Goal: Use online tool/utility: Utilize a website feature to perform a specific function

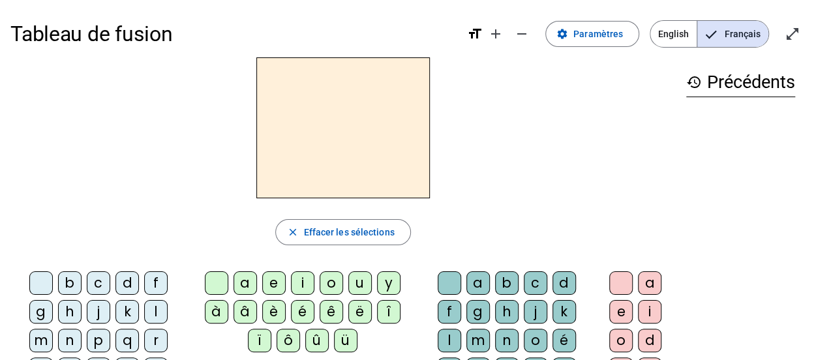
scroll to position [65, 0]
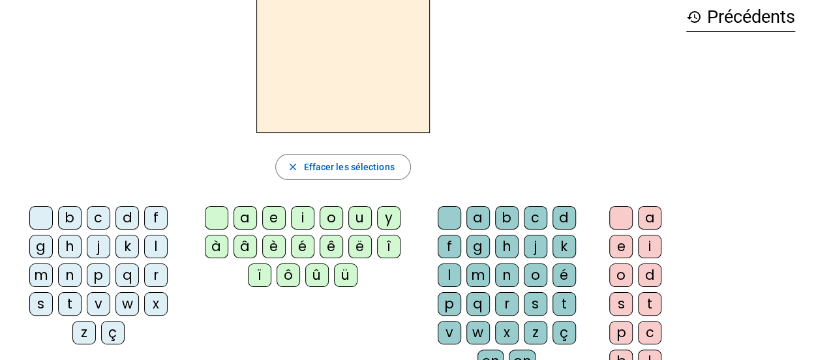
click at [115, 218] on div "d" at bounding box center [126, 217] width 23 height 23
click at [353, 215] on div "u" at bounding box center [359, 217] width 23 height 23
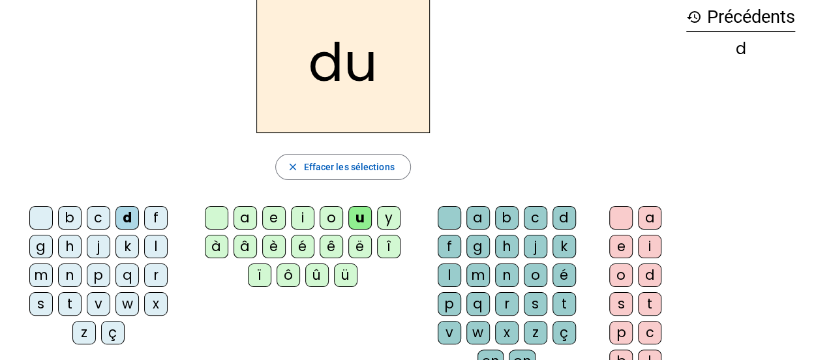
click at [82, 292] on div "t" at bounding box center [69, 303] width 23 height 23
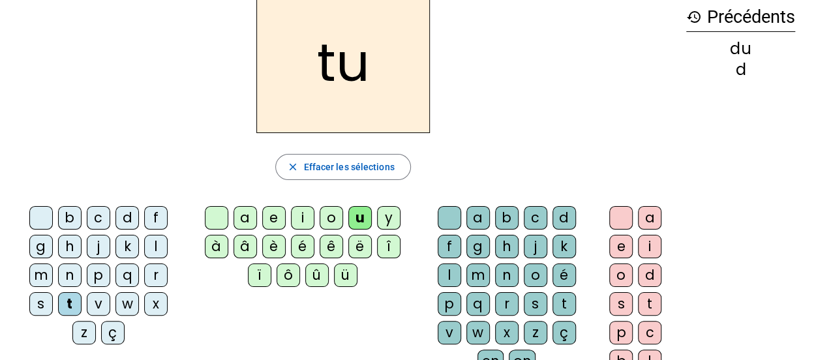
click at [82, 292] on div "t" at bounding box center [69, 303] width 23 height 23
click at [240, 216] on div "a" at bounding box center [245, 217] width 23 height 23
click at [275, 209] on div "e" at bounding box center [273, 217] width 23 height 23
click at [116, 216] on div "d" at bounding box center [126, 217] width 23 height 23
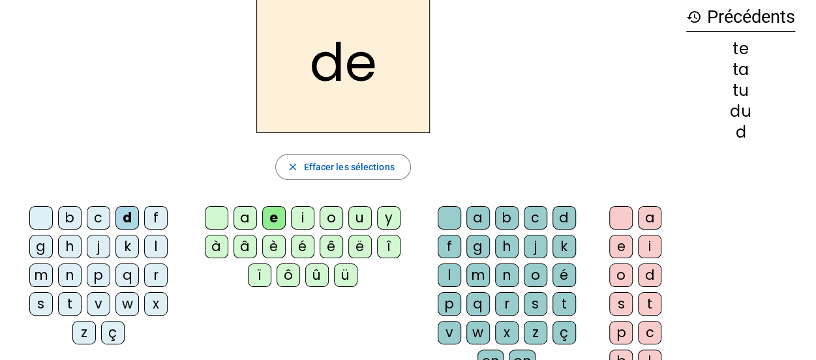
click at [87, 245] on div "j" at bounding box center [98, 246] width 23 height 23
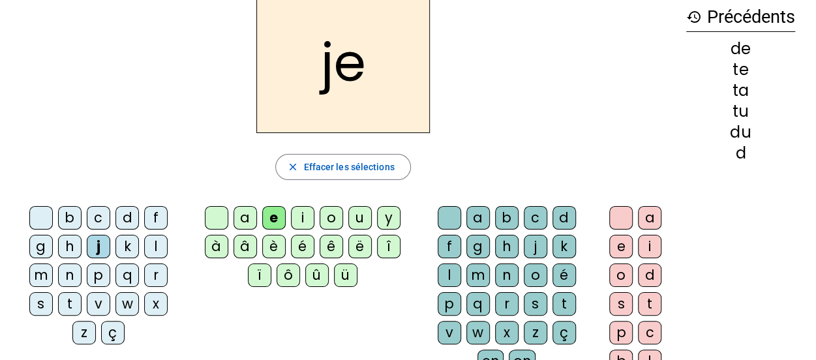
click at [53, 264] on div "m" at bounding box center [40, 275] width 23 height 23
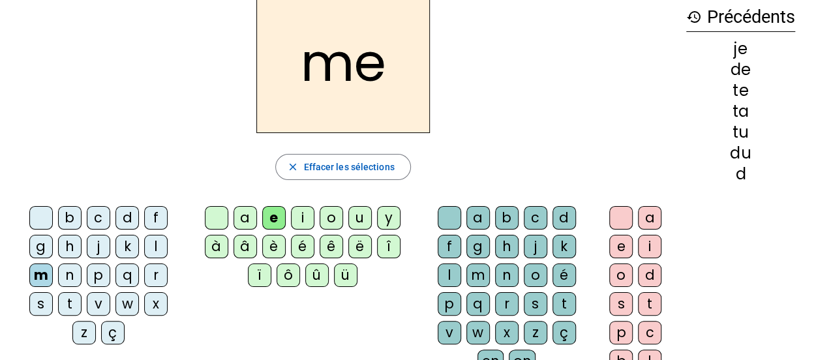
click at [245, 211] on div "a" at bounding box center [245, 217] width 23 height 23
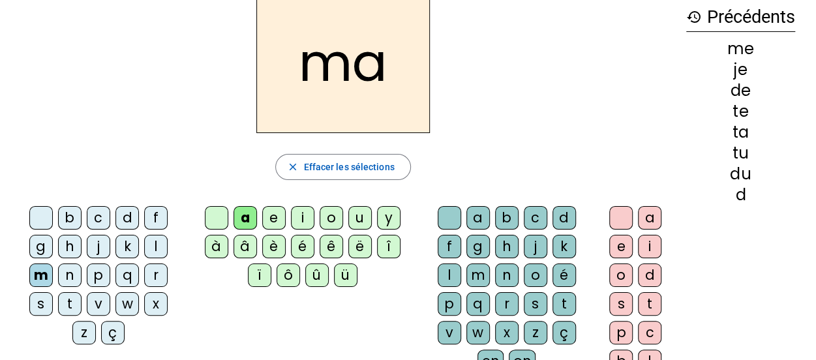
click at [461, 264] on div "l" at bounding box center [449, 275] width 23 height 23
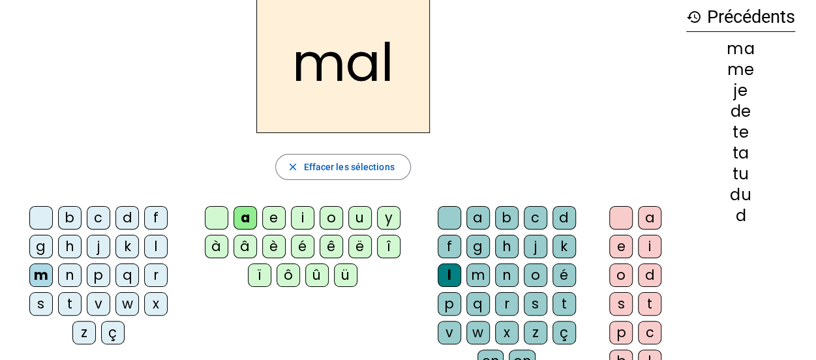
click at [612, 70] on div "mal" at bounding box center [342, 62] width 665 height 141
